Goal: Task Accomplishment & Management: Manage account settings

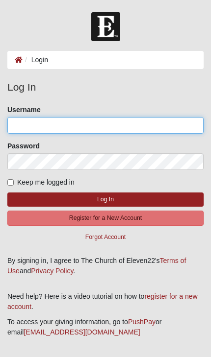
click at [118, 131] on input "Username" at bounding box center [105, 125] width 196 height 17
type input "[EMAIL_ADDRESS][DOMAIN_NAME]"
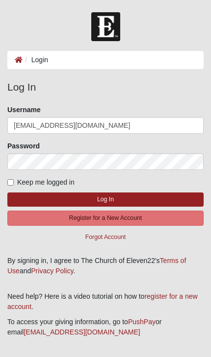
click at [105, 199] on button "Log In" at bounding box center [105, 199] width 196 height 14
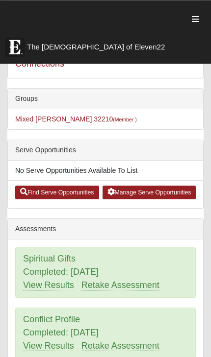
scroll to position [181, 0]
click at [59, 191] on link "Find Serve Opportunities" at bounding box center [57, 193] width 84 height 14
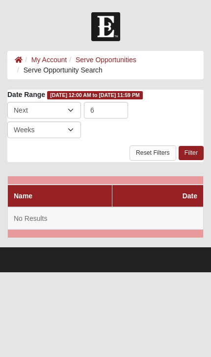
click at [98, 211] on td "No Results" at bounding box center [105, 218] width 195 height 23
click at [117, 133] on div "Last Next 6 Day Week Month Days Weeks Months to is required." at bounding box center [105, 120] width 196 height 36
click at [132, 71] on ol "My Account Serve Opportunities Serve Opportunity Search" at bounding box center [105, 65] width 196 height 28
click at [65, 201] on th "Name" at bounding box center [60, 196] width 104 height 23
click at [96, 225] on td "No Results" at bounding box center [105, 218] width 195 height 23
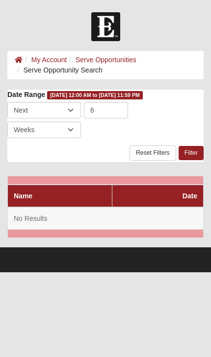
click at [161, 152] on link "Reset Filters" at bounding box center [152, 152] width 47 height 15
click at [50, 56] on link "My Account" at bounding box center [48, 60] width 35 height 8
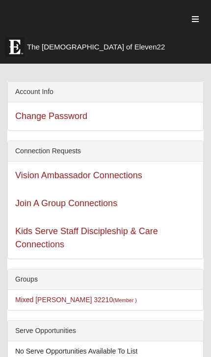
click at [100, 204] on link "Join A Group Connections" at bounding box center [66, 203] width 102 height 10
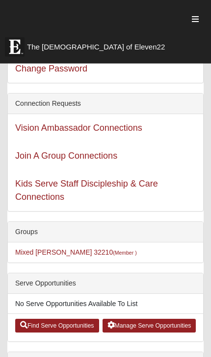
scroll to position [48, 0]
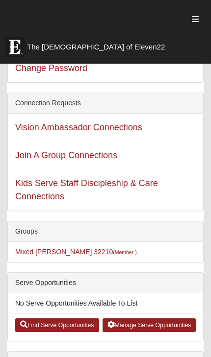
click at [128, 188] on link "Kids Serve Staff Discipleship & Care Connections" at bounding box center [86, 189] width 142 height 23
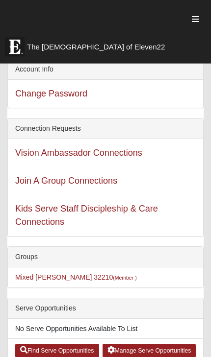
scroll to position [0, 0]
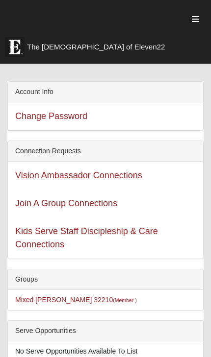
click at [198, 20] on icon "button" at bounding box center [194, 19] width 7 height 8
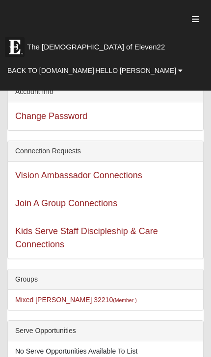
click at [168, 72] on span "Hello [PERSON_NAME]" at bounding box center [135, 71] width 81 height 8
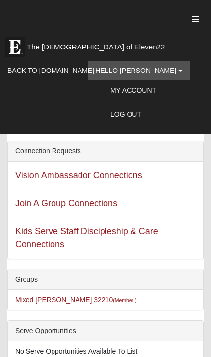
click at [165, 92] on link "My Account" at bounding box center [144, 90] width 92 height 15
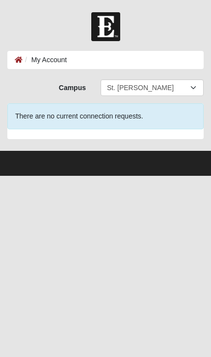
click at [152, 118] on div "There are no current connection requests." at bounding box center [105, 116] width 196 height 26
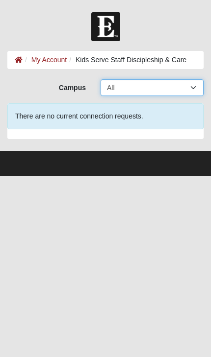
click at [180, 87] on select "All Arlington Baymeadows Eleven22 Online Fleming Island Jesup Mandarin North Ja…" at bounding box center [151, 87] width 103 height 17
select select "11"
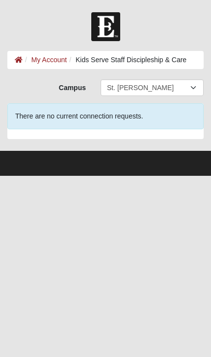
click at [174, 118] on div "There are no current connection requests." at bounding box center [105, 116] width 196 height 26
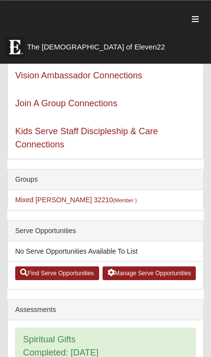
scroll to position [100, 0]
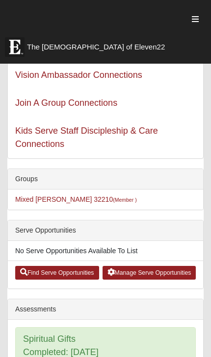
click at [162, 269] on link "Manage Serve Opportunities" at bounding box center [149, 273] width 94 height 14
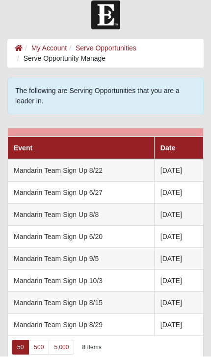
scroll to position [11, 0]
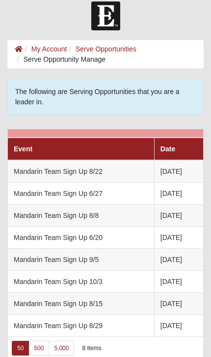
click at [41, 346] on link "500" at bounding box center [38, 348] width 21 height 15
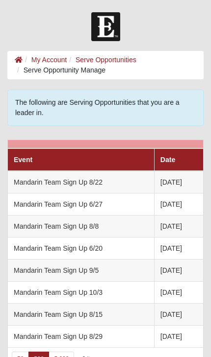
click at [112, 57] on link "Serve Opportunities" at bounding box center [105, 60] width 61 height 8
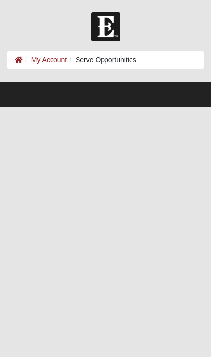
click at [57, 57] on link "My Account" at bounding box center [48, 60] width 35 height 8
click at [51, 57] on link "My Account" at bounding box center [48, 60] width 35 height 8
click at [58, 56] on link "My Account" at bounding box center [48, 60] width 35 height 8
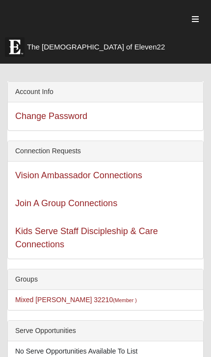
click at [50, 54] on link "The [DEMOGRAPHIC_DATA] of Eleven22" at bounding box center [98, 44] width 196 height 24
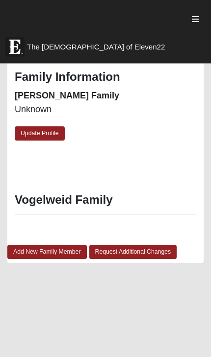
scroll to position [1287, 0]
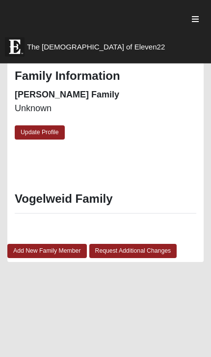
click at [101, 192] on h3 "Vogelweid Family" at bounding box center [105, 199] width 181 height 14
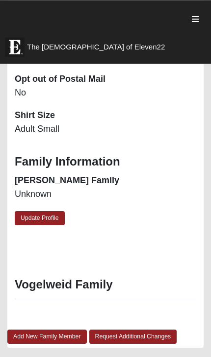
scroll to position [1201, 0]
click at [53, 216] on link "Update Profile" at bounding box center [40, 218] width 50 height 14
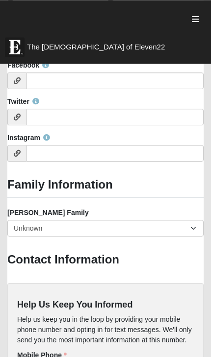
scroll to position [1766, 0]
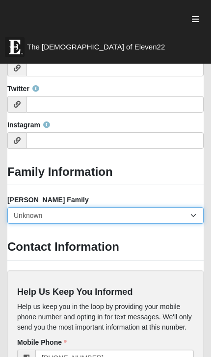
click at [193, 209] on select "Yes, we are a current foster family No, we are a former foster family No, we ha…" at bounding box center [105, 215] width 196 height 17
select select "2891"
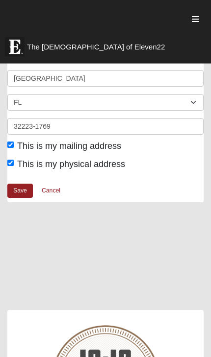
scroll to position [2365, 0]
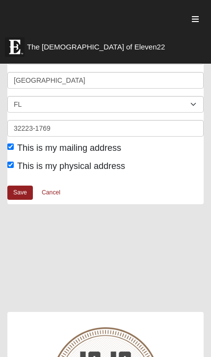
click at [26, 186] on link "Save" at bounding box center [19, 193] width 25 height 14
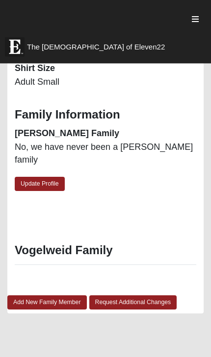
scroll to position [1249, 0]
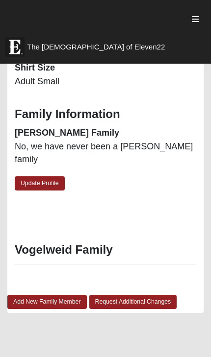
click at [148, 295] on link "Request Additional Changes" at bounding box center [133, 302] width 88 height 14
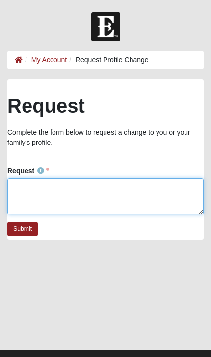
click at [115, 193] on textarea "Request" at bounding box center [105, 196] width 196 height 36
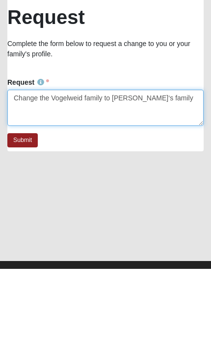
click at [127, 178] on textarea "Change the Vogelweid family to [PERSON_NAME]‘s family" at bounding box center [105, 196] width 196 height 36
click at [130, 178] on textarea "Change the Vogelweid family to [PERSON_NAME]‘s family" at bounding box center [105, 196] width 196 height 36
click at [142, 178] on textarea "Change the Vogelweid family to [PERSON_NAME]‘s family" at bounding box center [105, 196] width 196 height 36
click at [181, 178] on textarea "Change the Vogelweid family to [PERSON_NAME] family" at bounding box center [105, 196] width 196 height 36
click at [184, 178] on textarea "Change the Vogelweid family to [PERSON_NAME] family" at bounding box center [105, 196] width 196 height 36
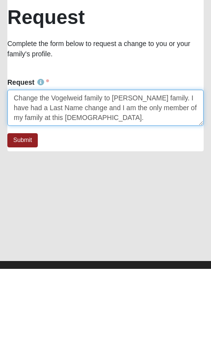
type textarea "Change the Vogelweid family to [PERSON_NAME] family. I have had a Last Name cha…"
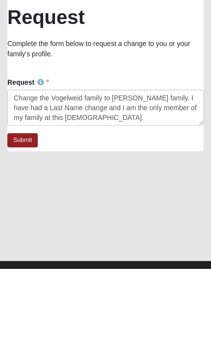
click at [27, 222] on link "Submit" at bounding box center [22, 229] width 30 height 14
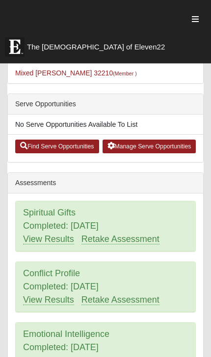
scroll to position [219, 0]
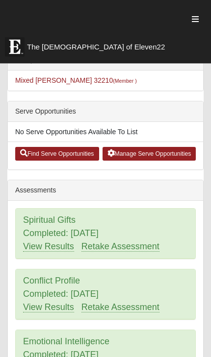
click at [199, 17] on button "button" at bounding box center [195, 20] width 17 height 18
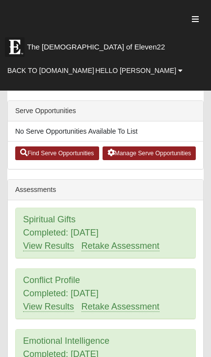
click at [164, 69] on span "Hello [PERSON_NAME]" at bounding box center [135, 71] width 81 height 8
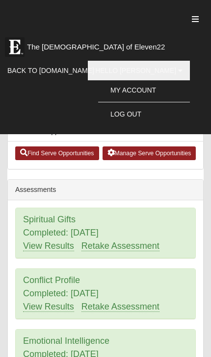
click at [156, 111] on link "Log Out" at bounding box center [144, 114] width 92 height 15
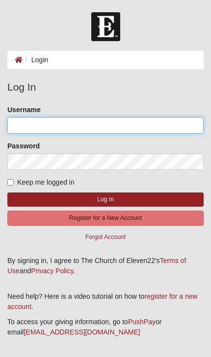
type input "[EMAIL_ADDRESS][DOMAIN_NAME]"
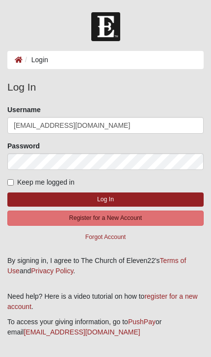
click at [105, 199] on button "Log In" at bounding box center [105, 199] width 196 height 14
